Goal: Task Accomplishment & Management: Manage account settings

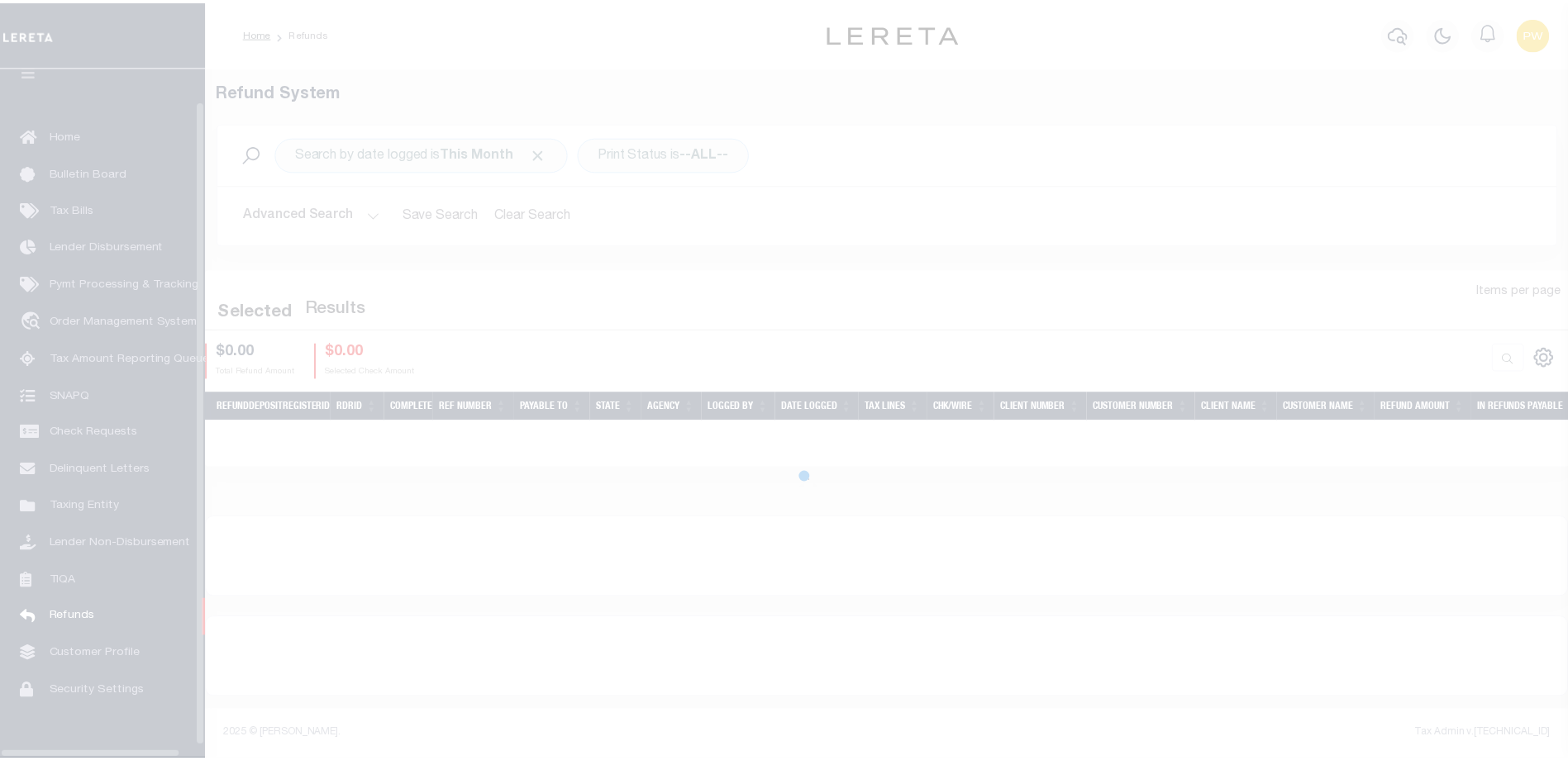
scroll to position [44, 0]
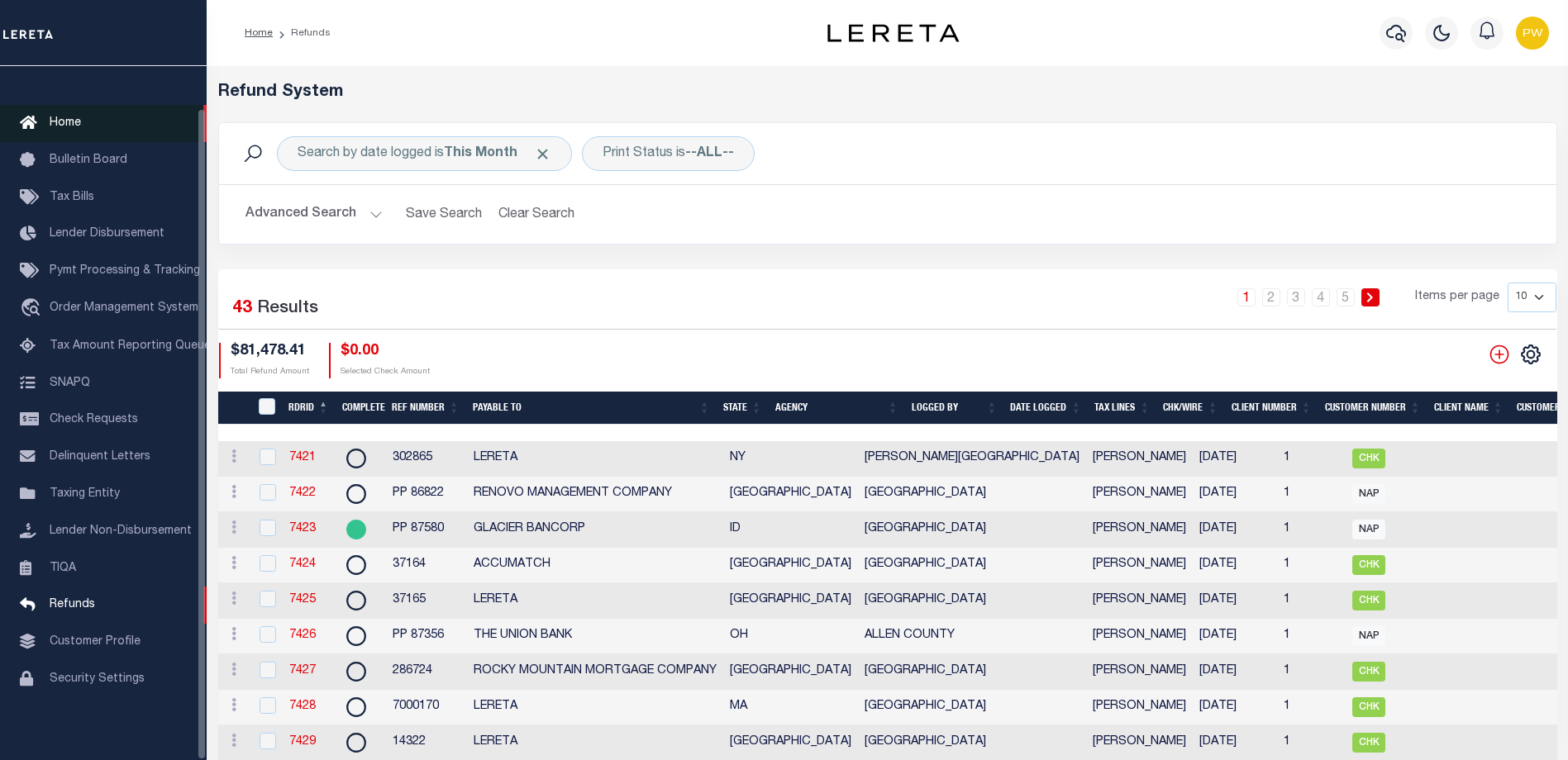
click at [34, 114] on icon at bounding box center [34, 123] width 27 height 21
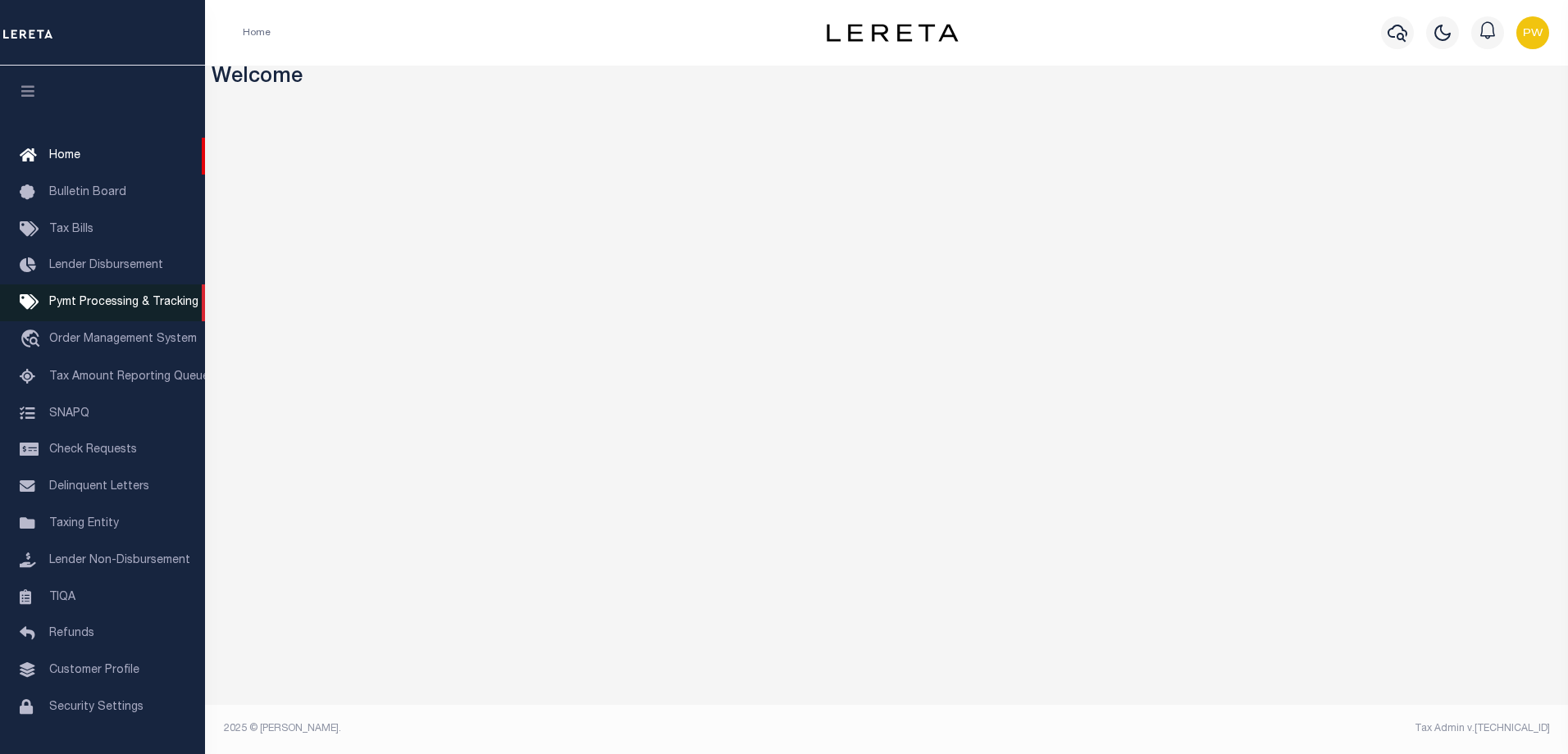
click at [115, 305] on span "Pymt Processing & Tracking" at bounding box center [123, 302] width 149 height 12
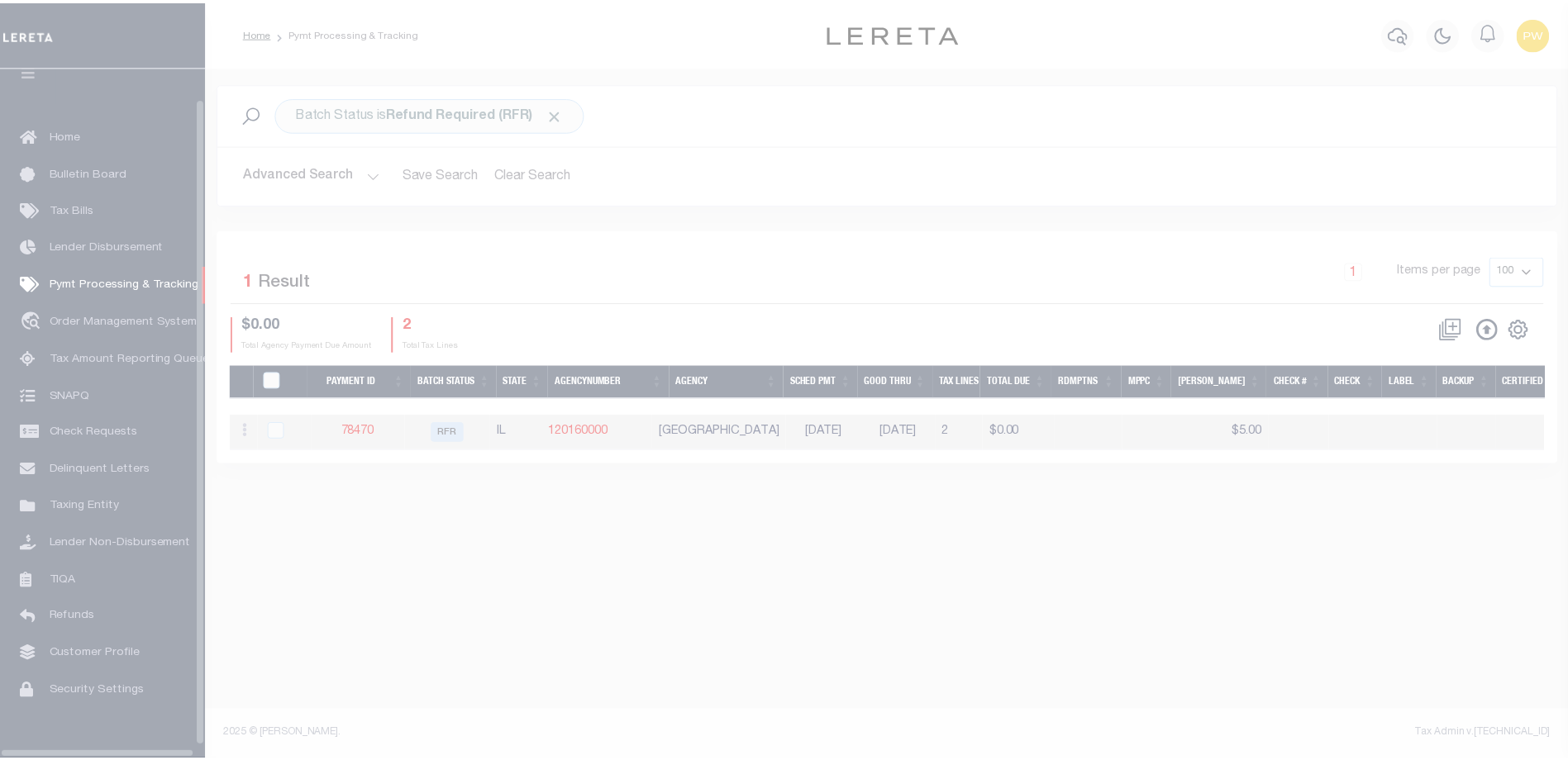
scroll to position [44, 0]
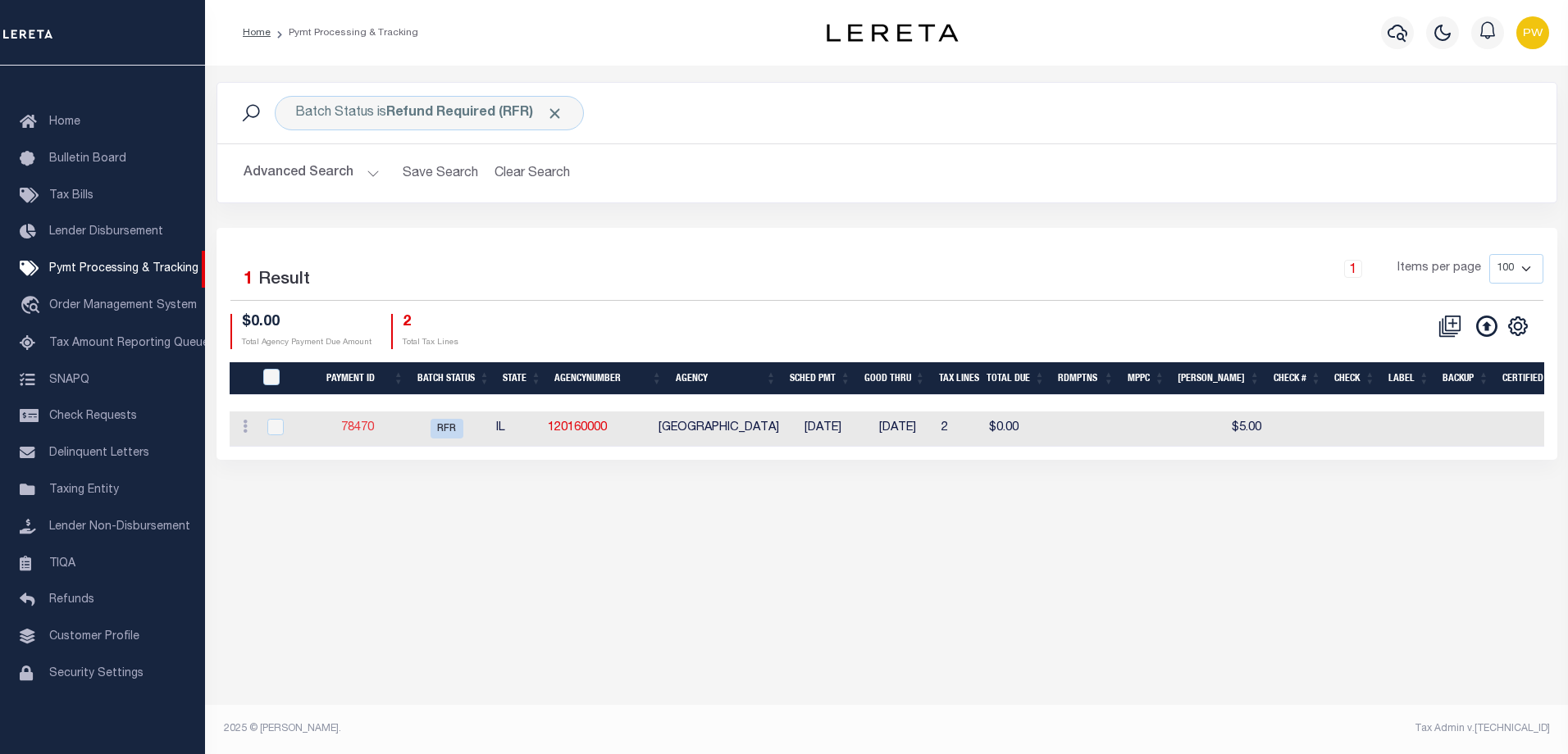
click at [366, 425] on link "78470" at bounding box center [357, 428] width 32 height 12
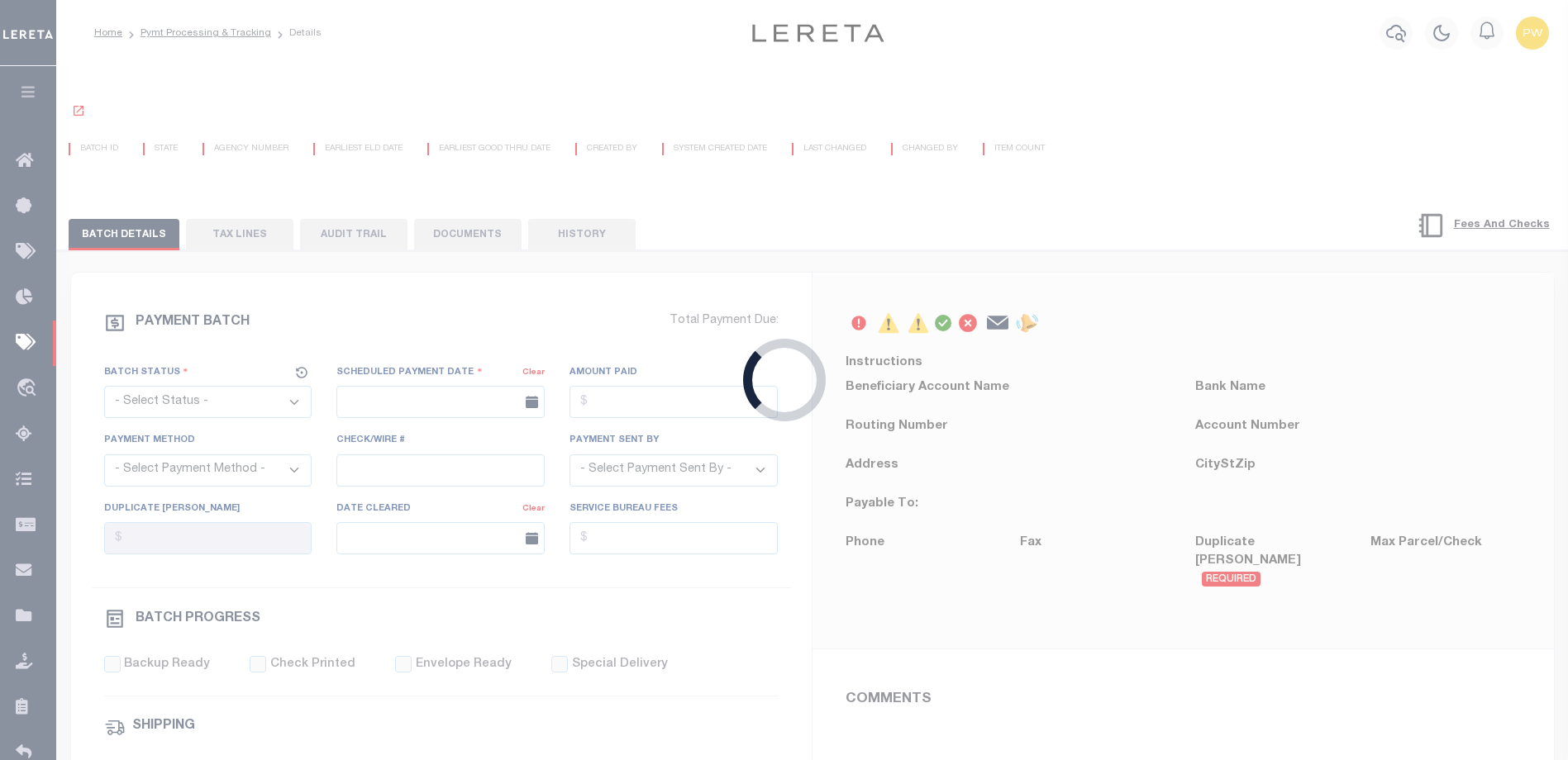
select select "RFR"
type input "07/18/2024"
select select
type input "N"
radio input "true"
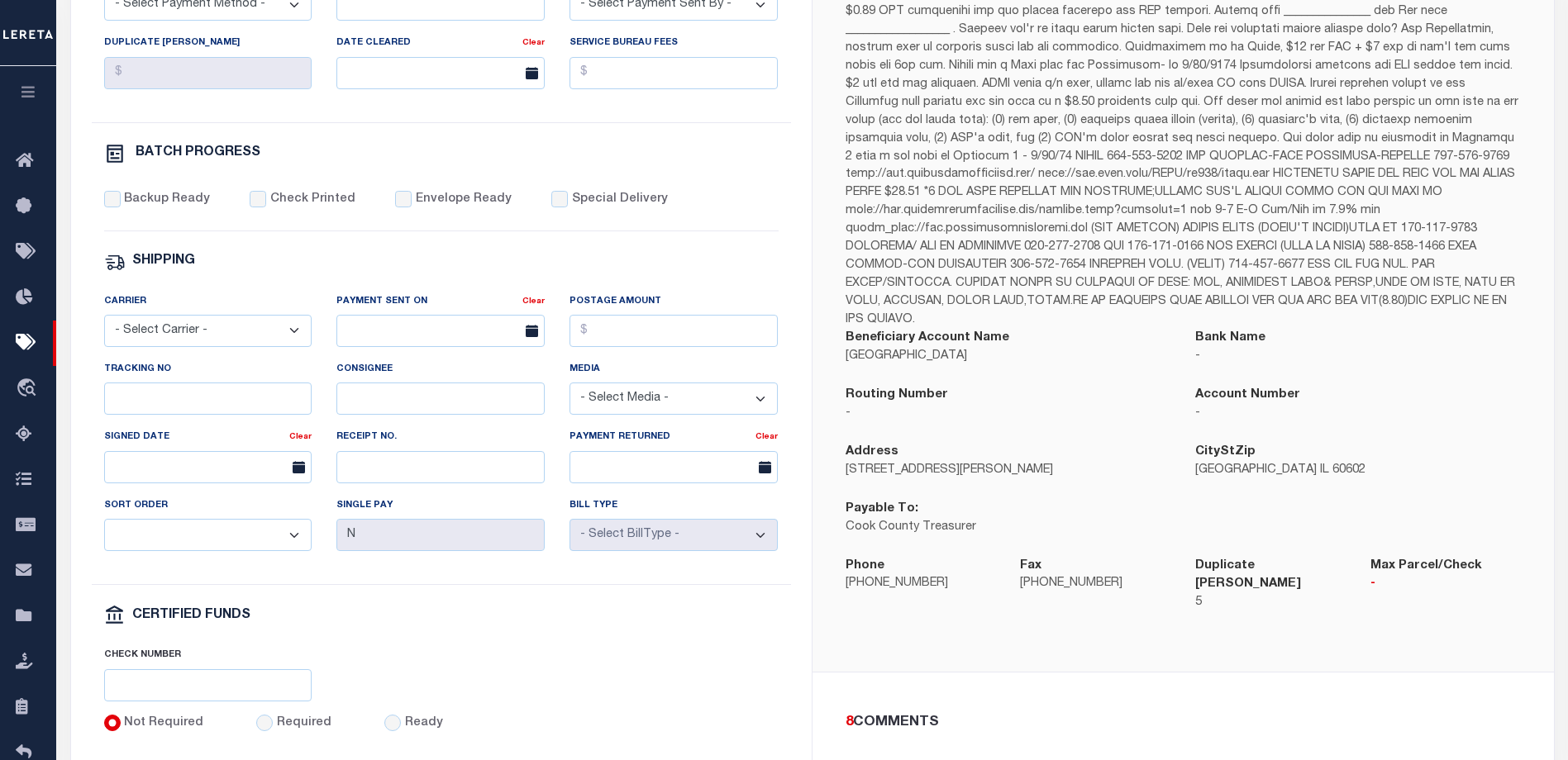
scroll to position [661, 0]
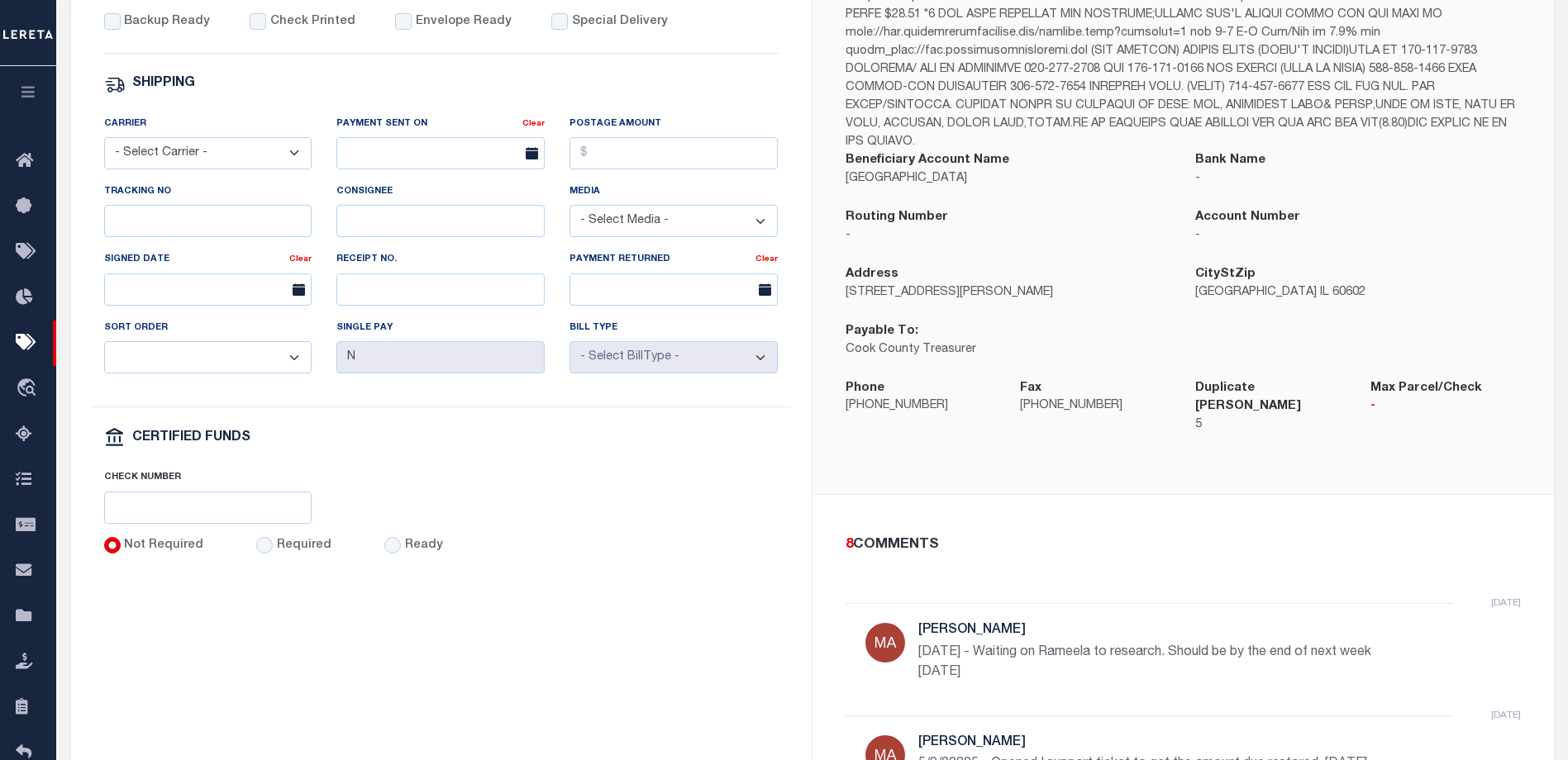
click at [35, 91] on icon "button" at bounding box center [29, 91] width 19 height 15
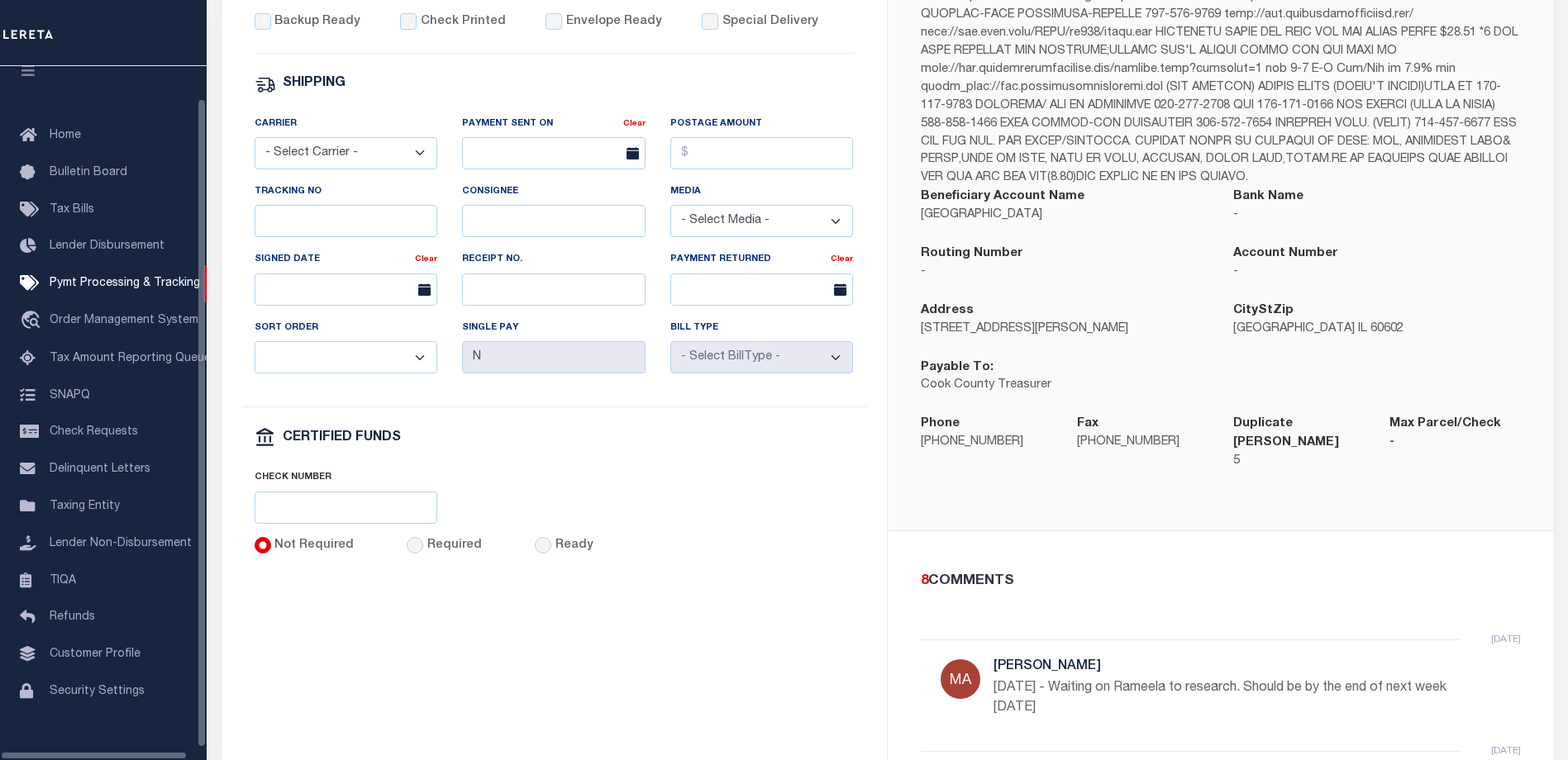
scroll to position [44, 0]
